Goal: Find contact information: Find contact information

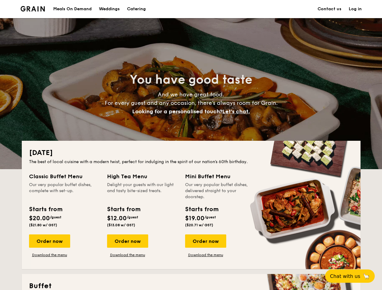
click at [191, 145] on div "[DATE] The best of local cuisine with a modern twist, perfect for indulging in …" at bounding box center [191, 205] width 339 height 129
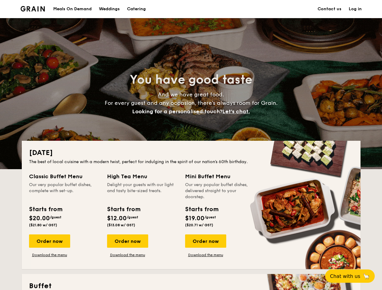
click at [355, 9] on link "Log in" at bounding box center [355, 9] width 13 height 18
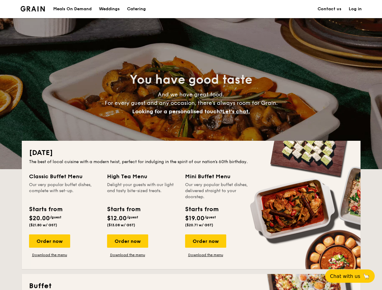
click at [238, 112] on span "Let's chat." at bounding box center [236, 111] width 28 height 7
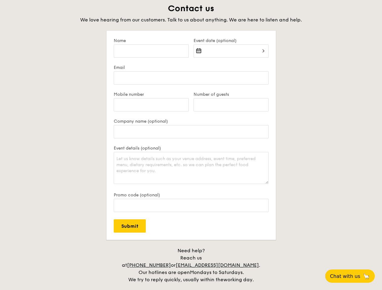
click at [205, 241] on div "Contact us We love hearing from our customers. Talk to us about anything. We ar…" at bounding box center [191, 143] width 339 height 281
click at [353, 276] on span "Chat with us" at bounding box center [345, 277] width 30 height 6
